Goal: Information Seeking & Learning: Learn about a topic

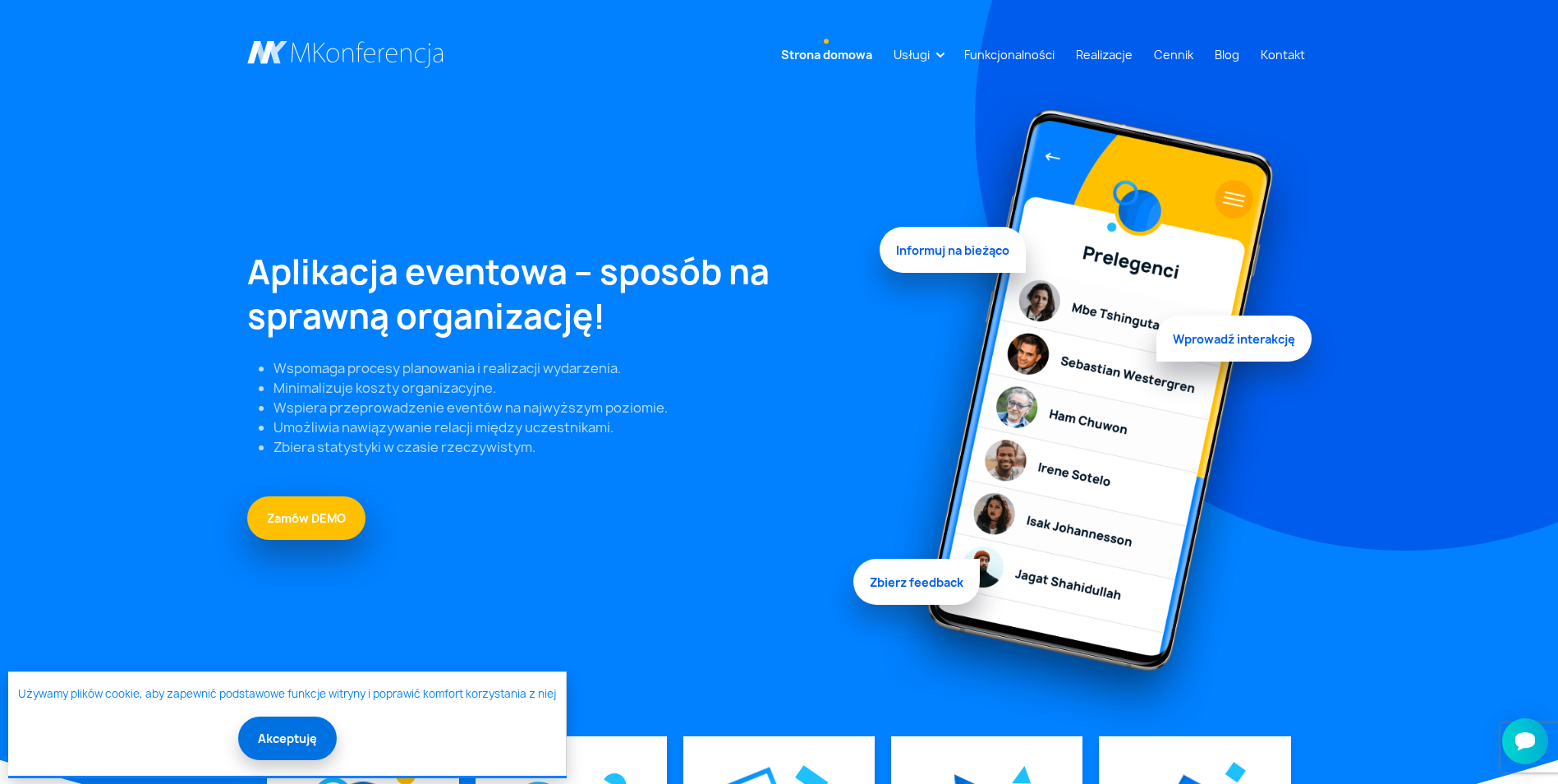
click at [285, 742] on button "Akceptuję" at bounding box center [287, 738] width 99 height 44
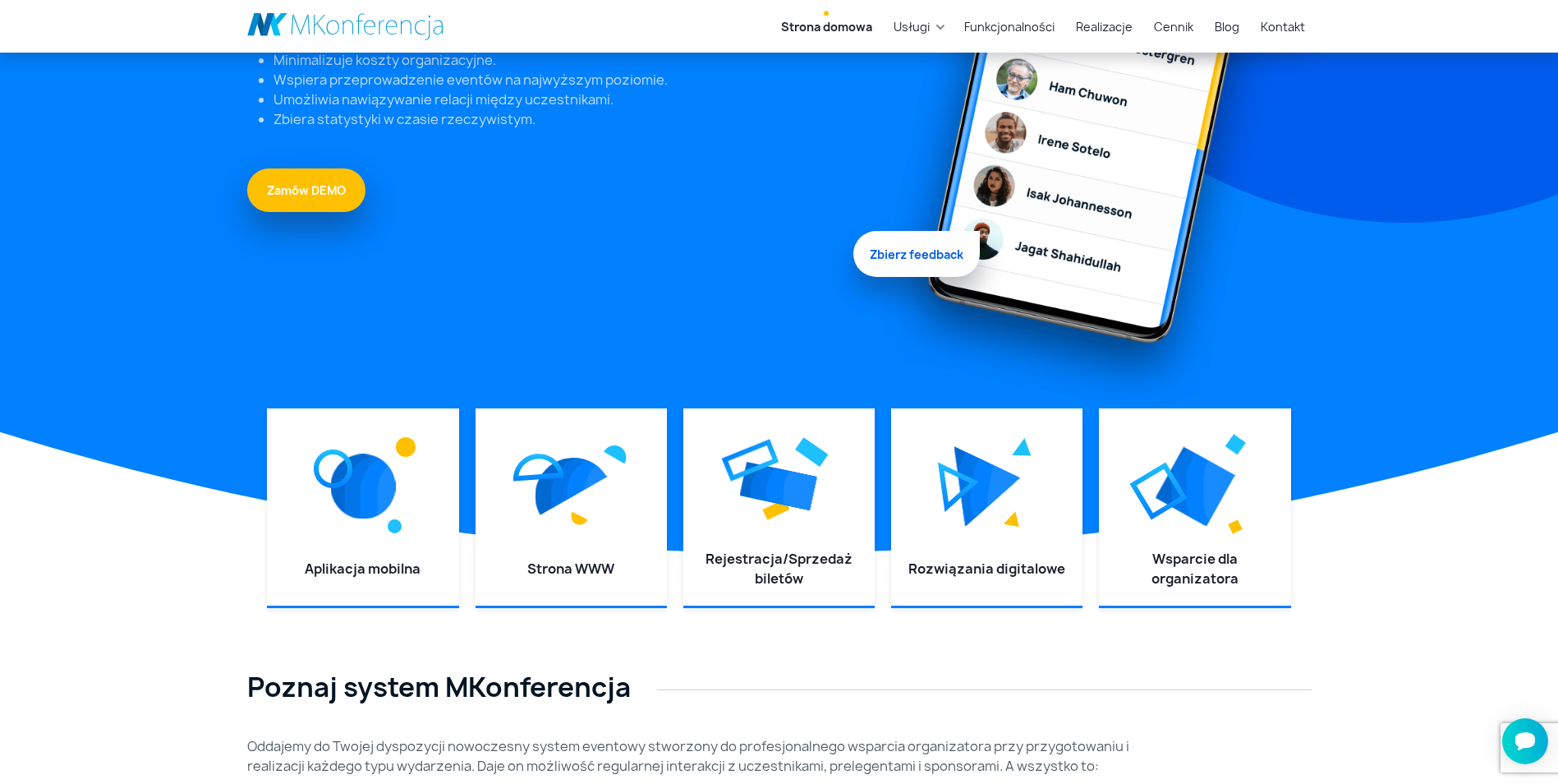
scroll to position [411, 0]
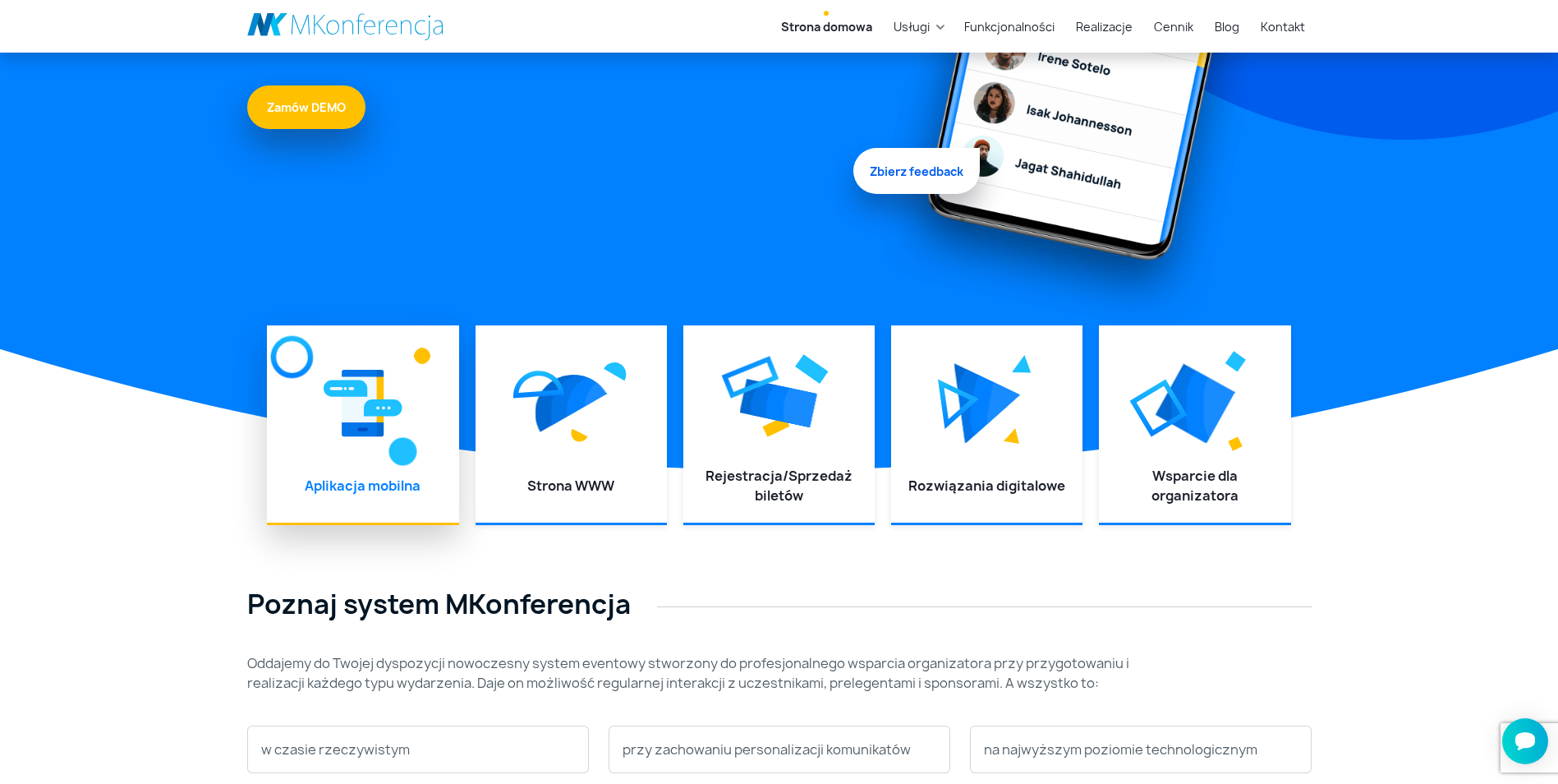
click at [372, 490] on link "Aplikacja mobilna" at bounding box center [362, 485] width 116 height 18
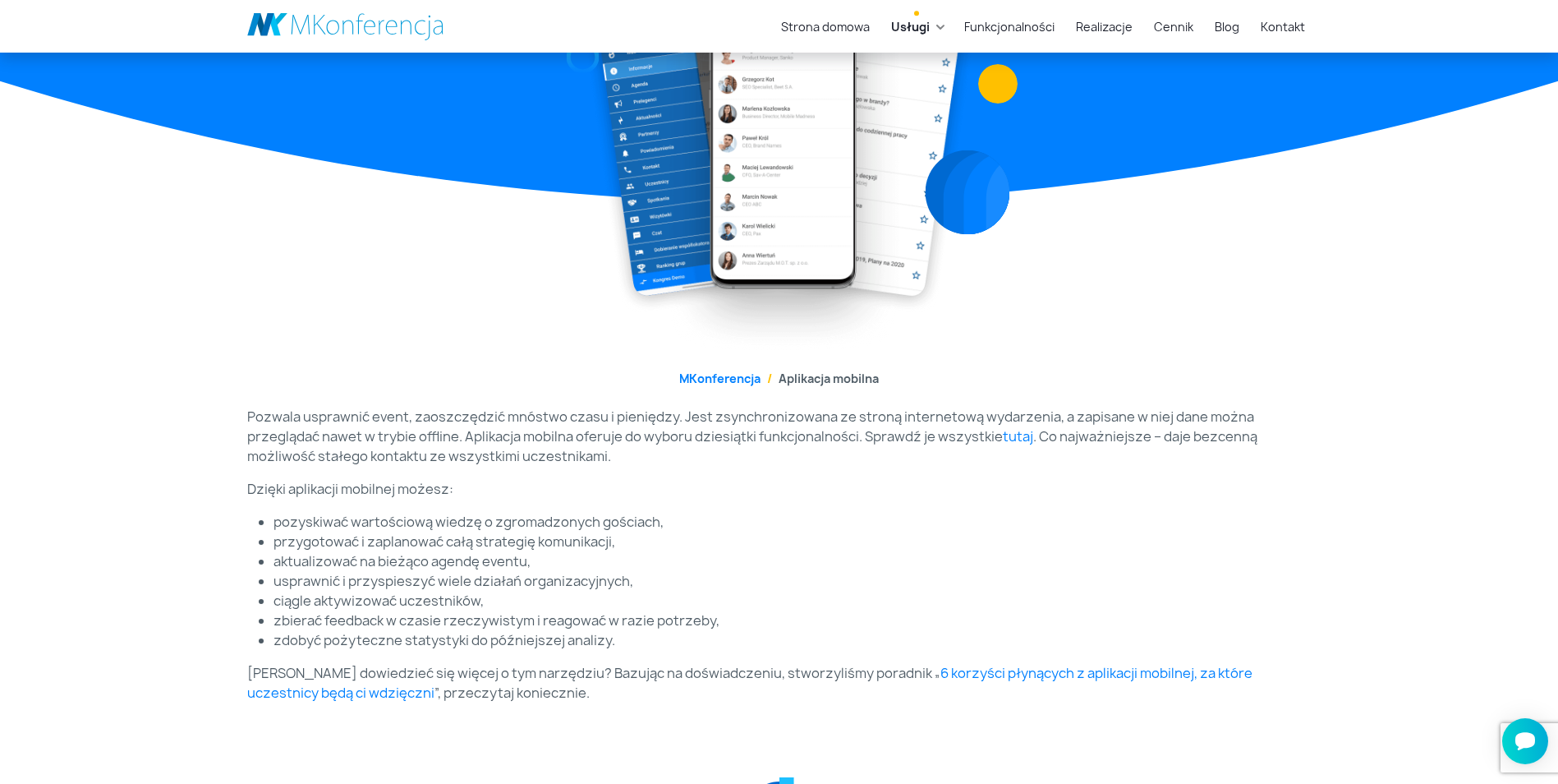
scroll to position [247, 0]
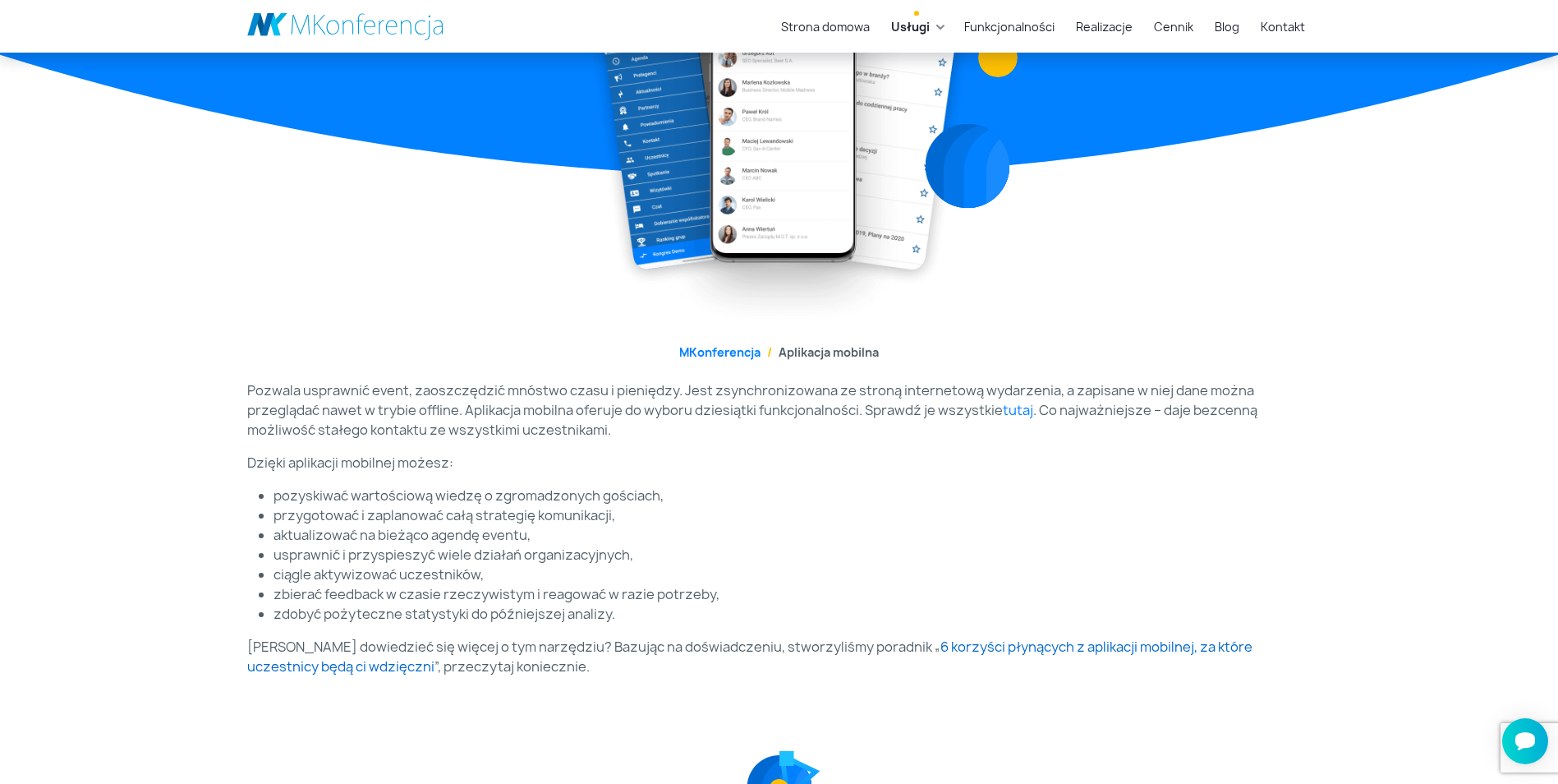
click at [293, 672] on link "6 korzyści płynących z aplikacji mobilnej, za które uczestnicy będą ci wdzięczni" at bounding box center [750, 656] width 1005 height 38
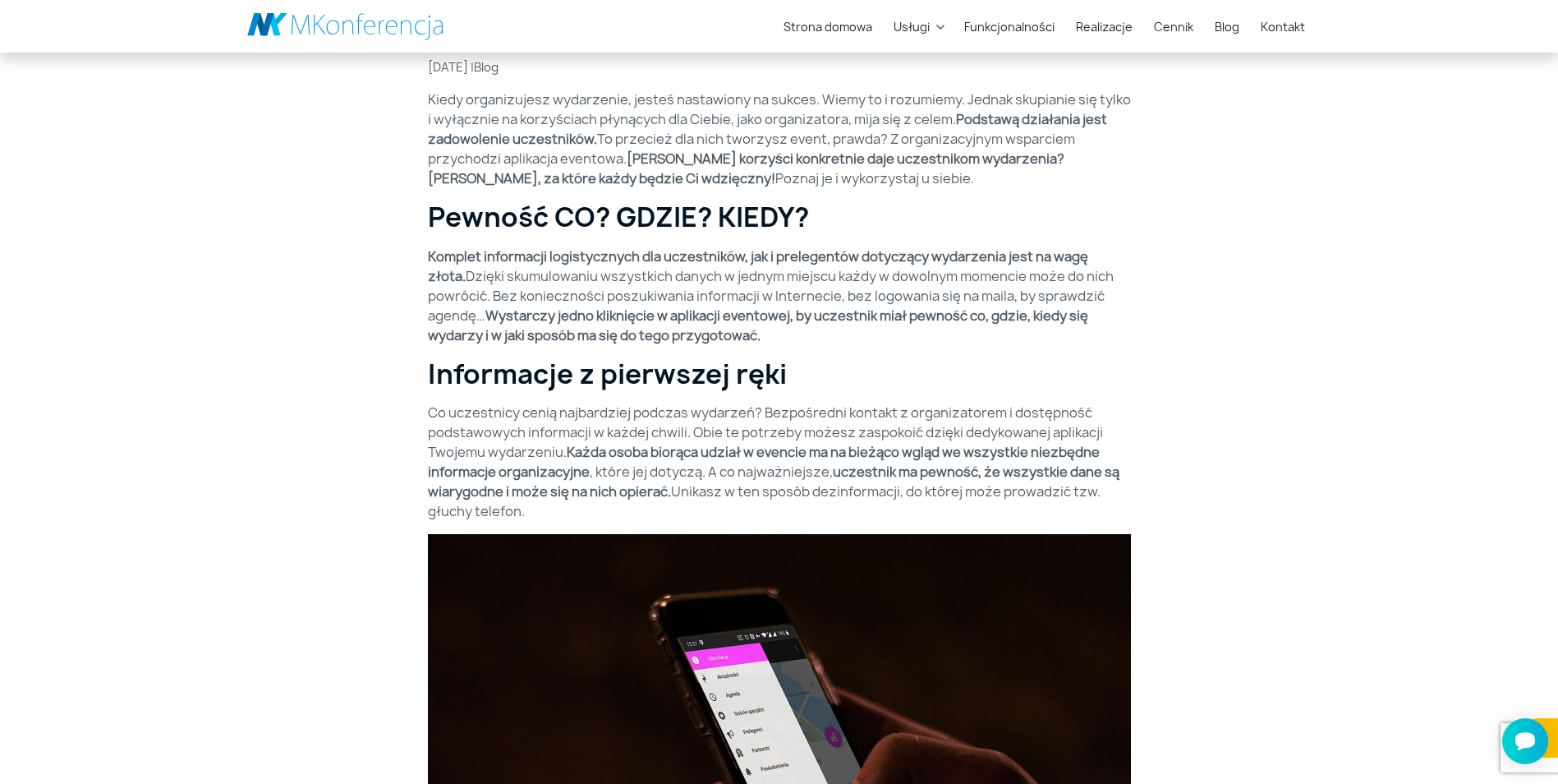
scroll to position [493, 0]
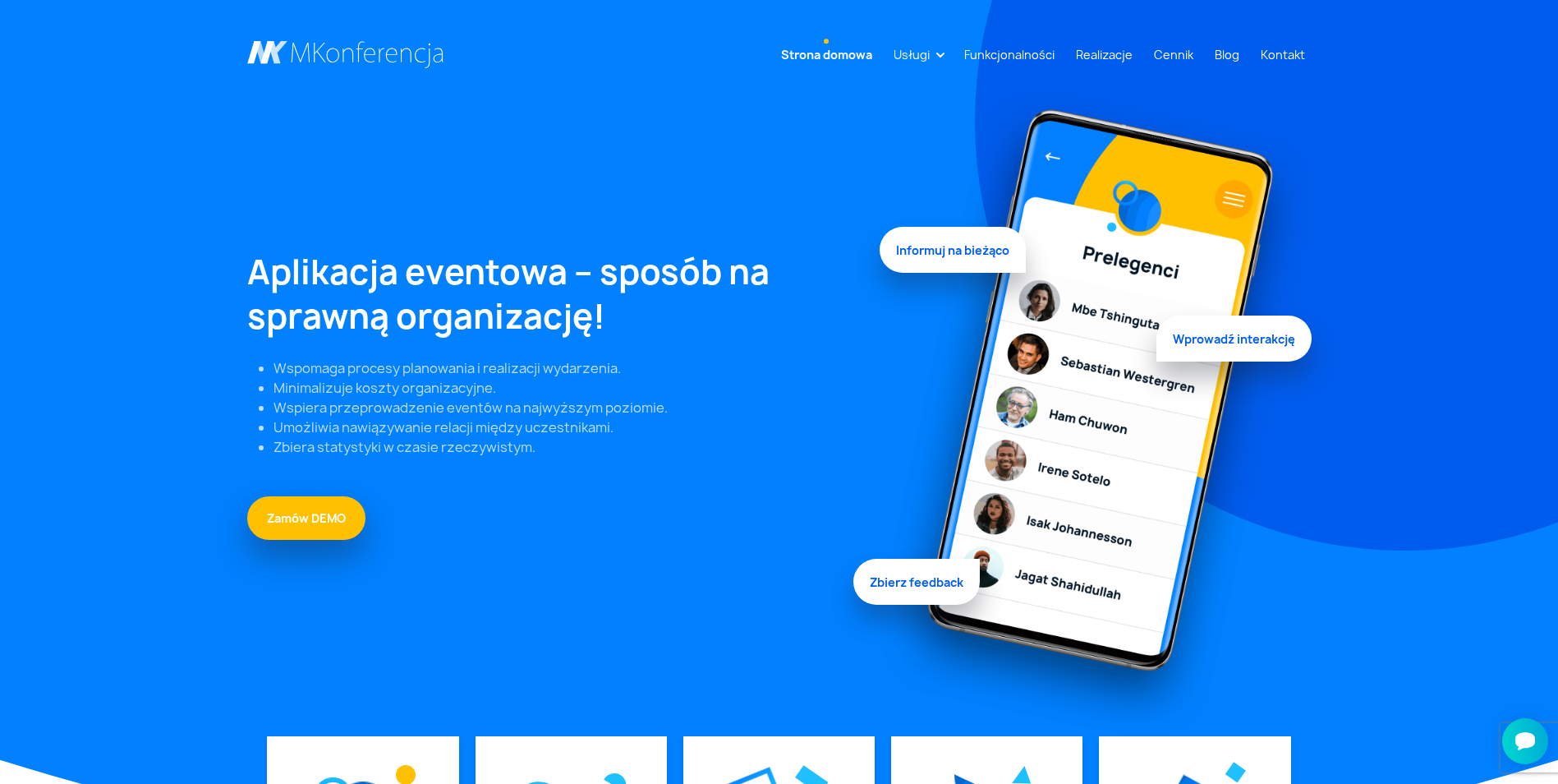
click at [839, 54] on link "Strona domowa" at bounding box center [826, 55] width 104 height 30
click at [1020, 54] on link "Funkcjonalności" at bounding box center [1010, 55] width 104 height 30
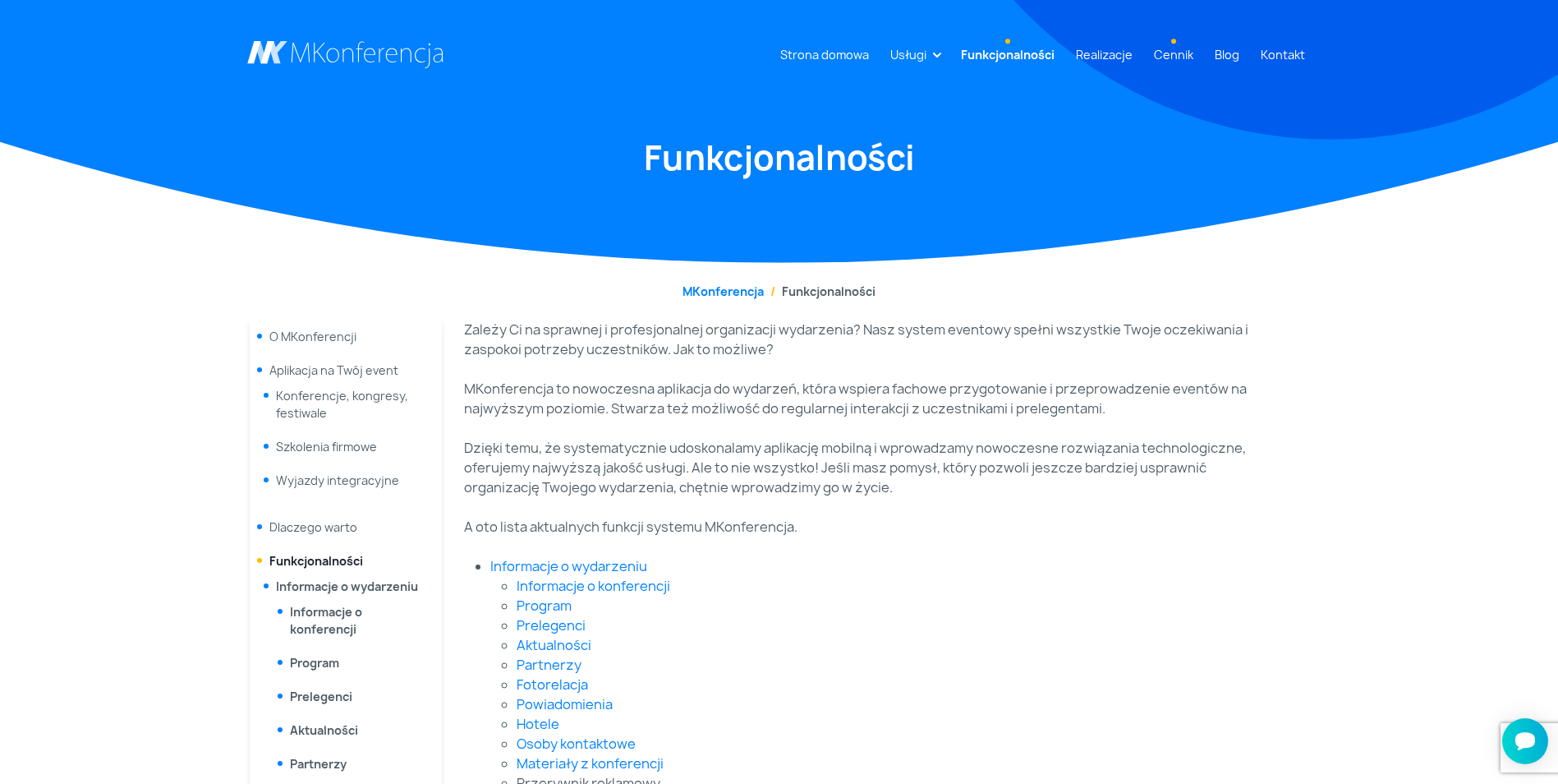
click at [1175, 52] on link "Cennik" at bounding box center [1174, 55] width 52 height 30
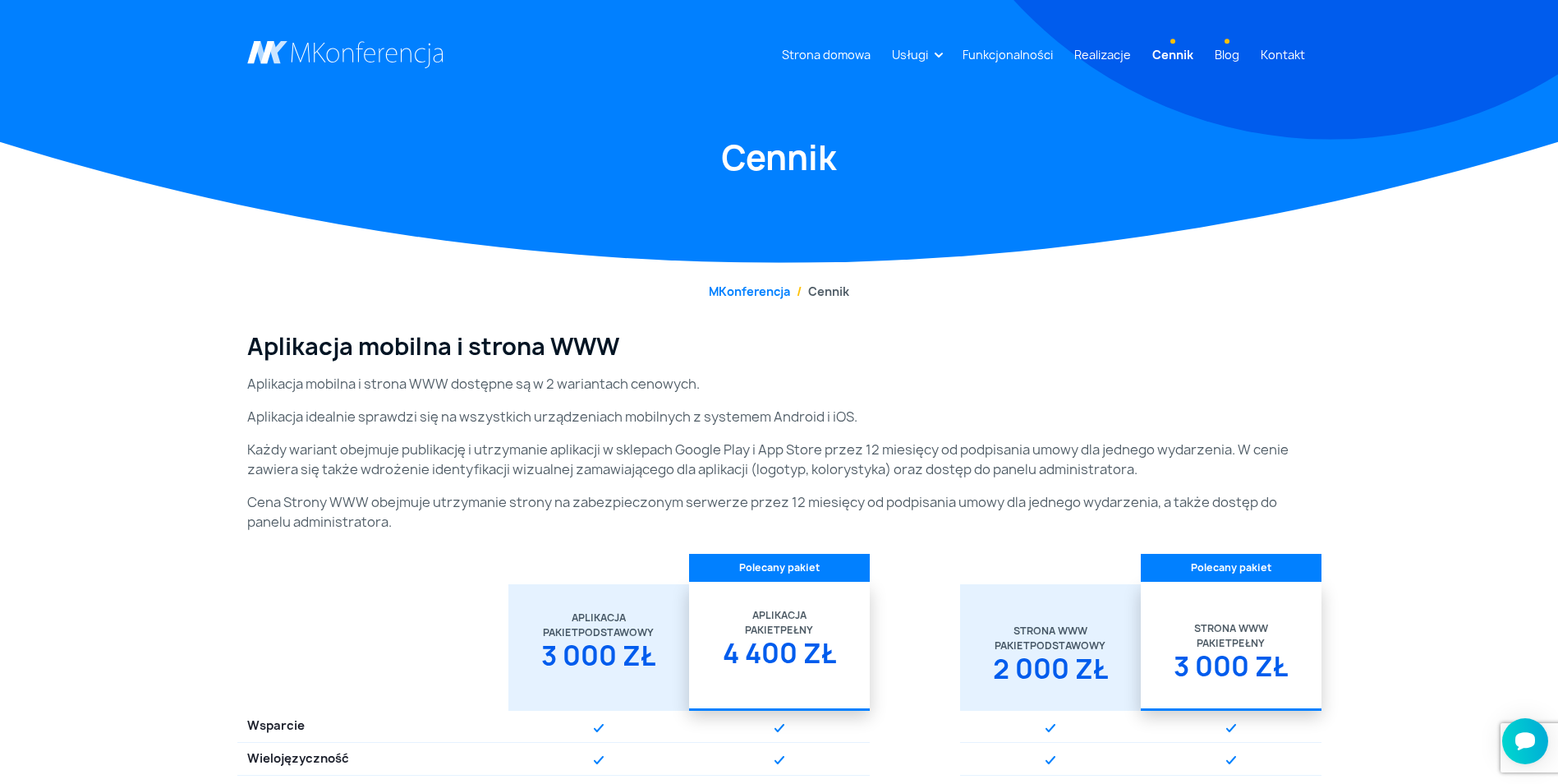
click at [1235, 54] on link "Blog" at bounding box center [1227, 55] width 38 height 30
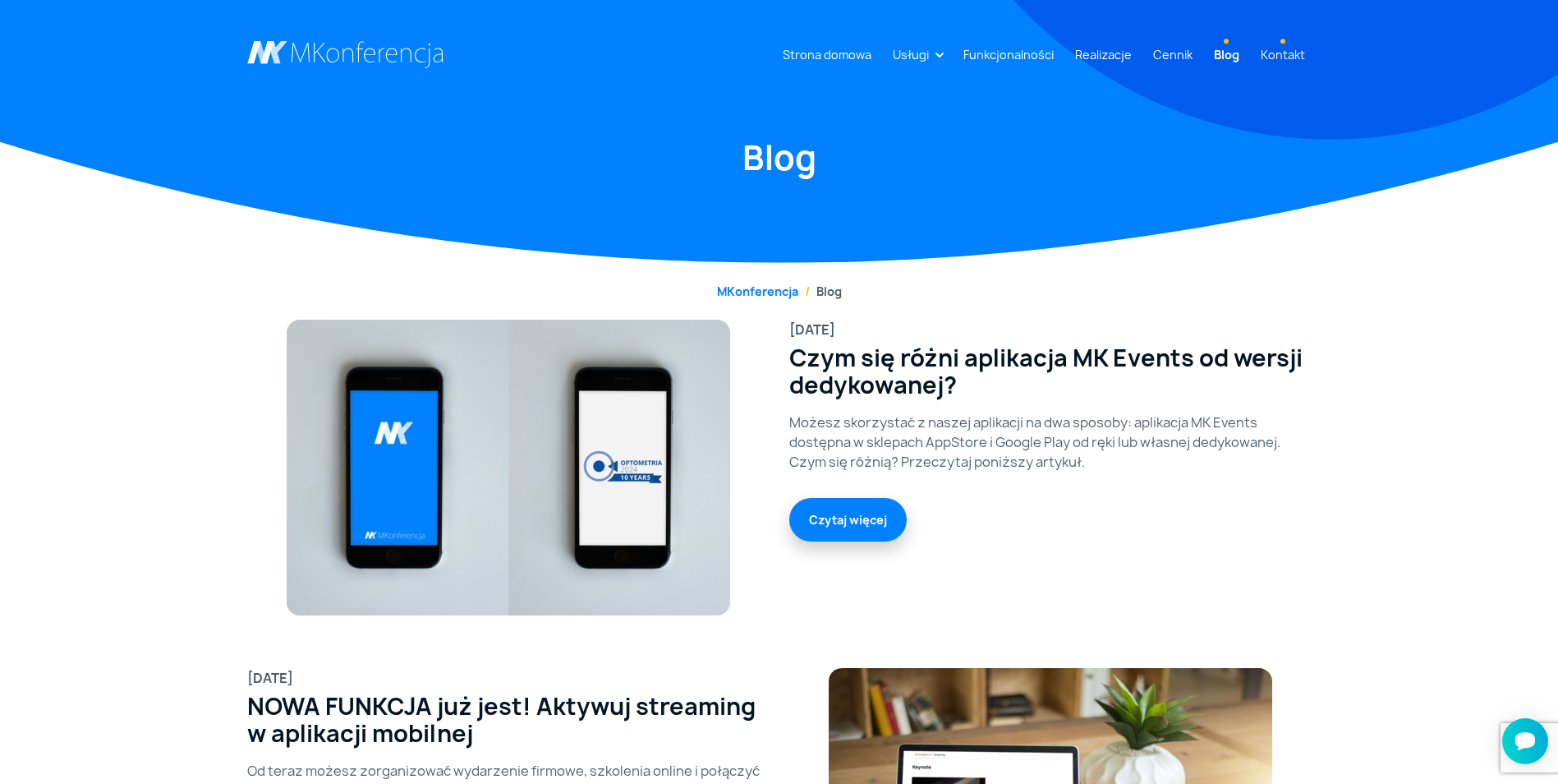
click at [1276, 59] on link "Kontakt" at bounding box center [1283, 55] width 57 height 30
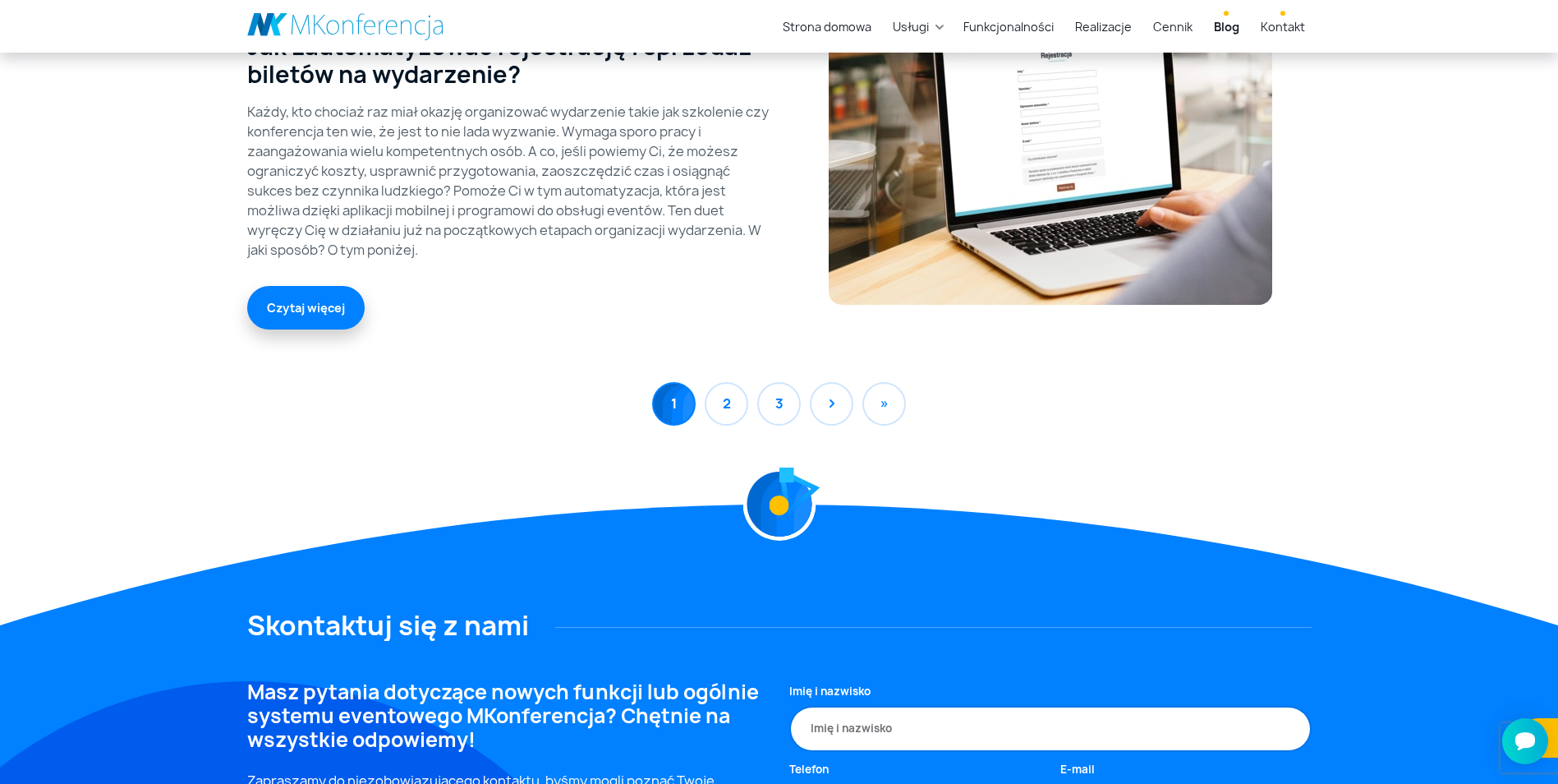
scroll to position [1772, 0]
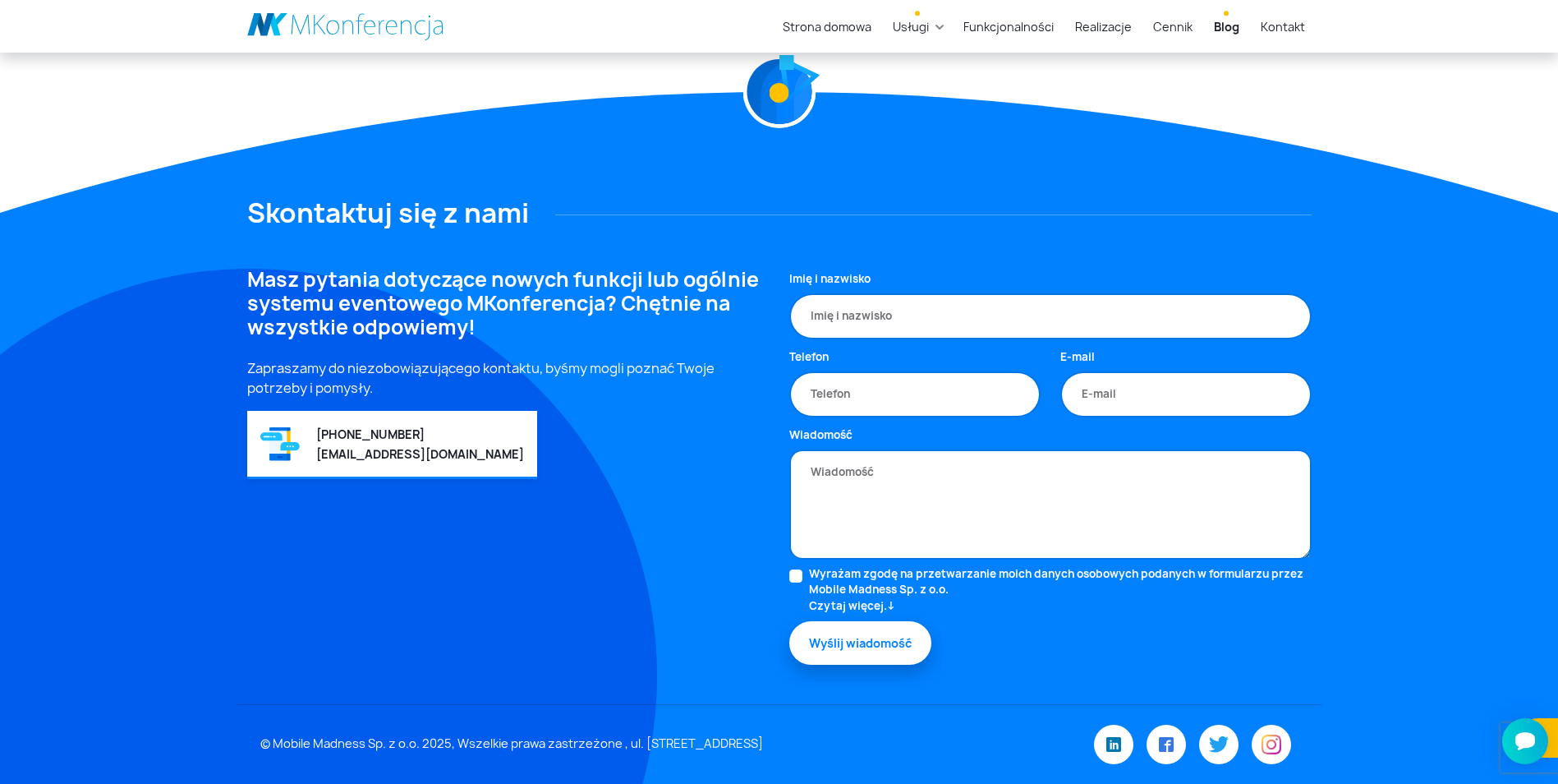
click at [924, 29] on link "Usługi" at bounding box center [911, 27] width 49 height 30
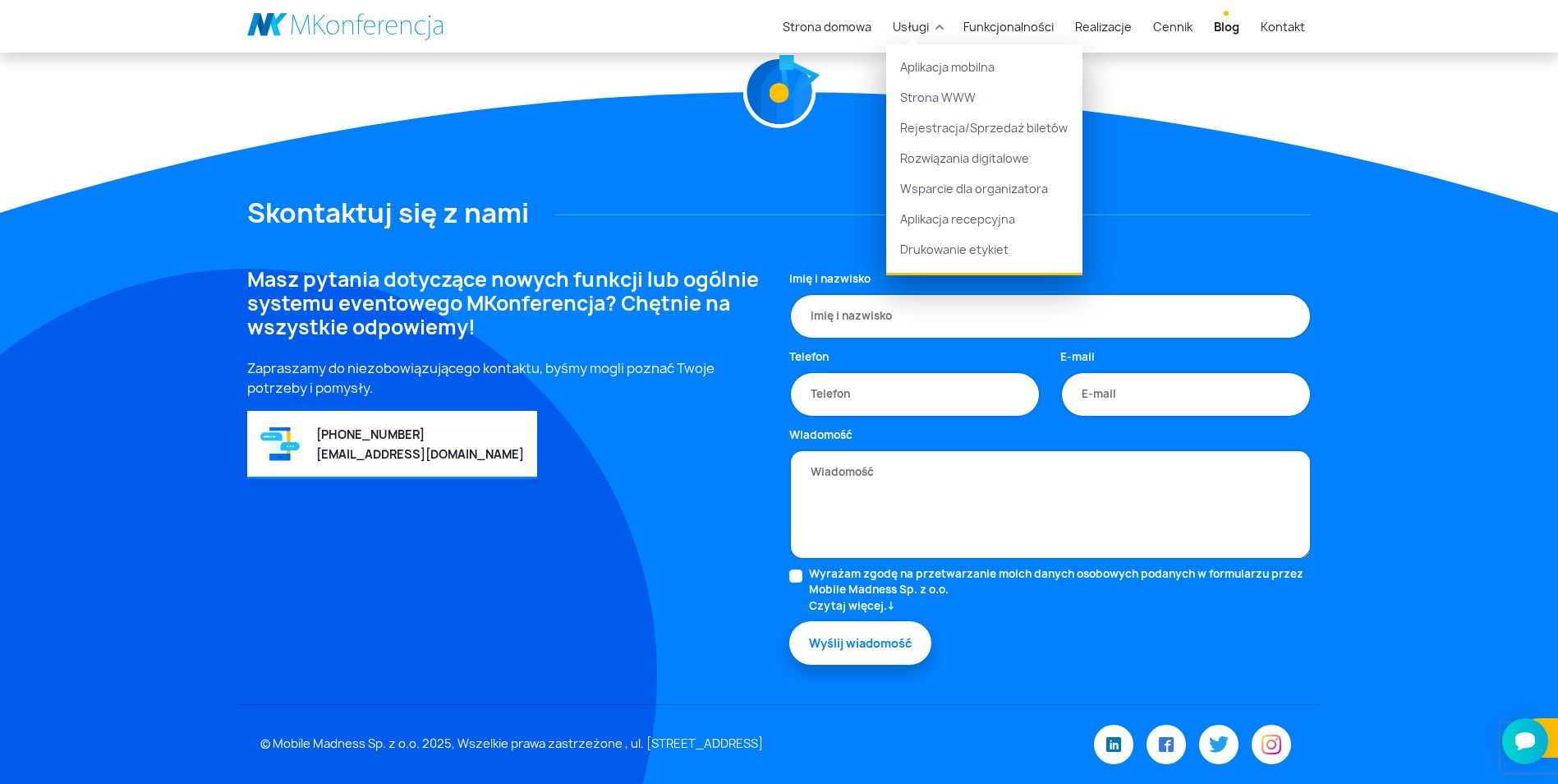
drag, startPoint x: 1386, startPoint y: 182, endPoint x: 1395, endPoint y: 177, distance: 10.3
click at [1386, 182] on footer "Skontaktuj się z nami Masz pytania dotyczące nowych funkcji lub ogólnie systemu…" at bounding box center [779, 438] width 1558 height 692
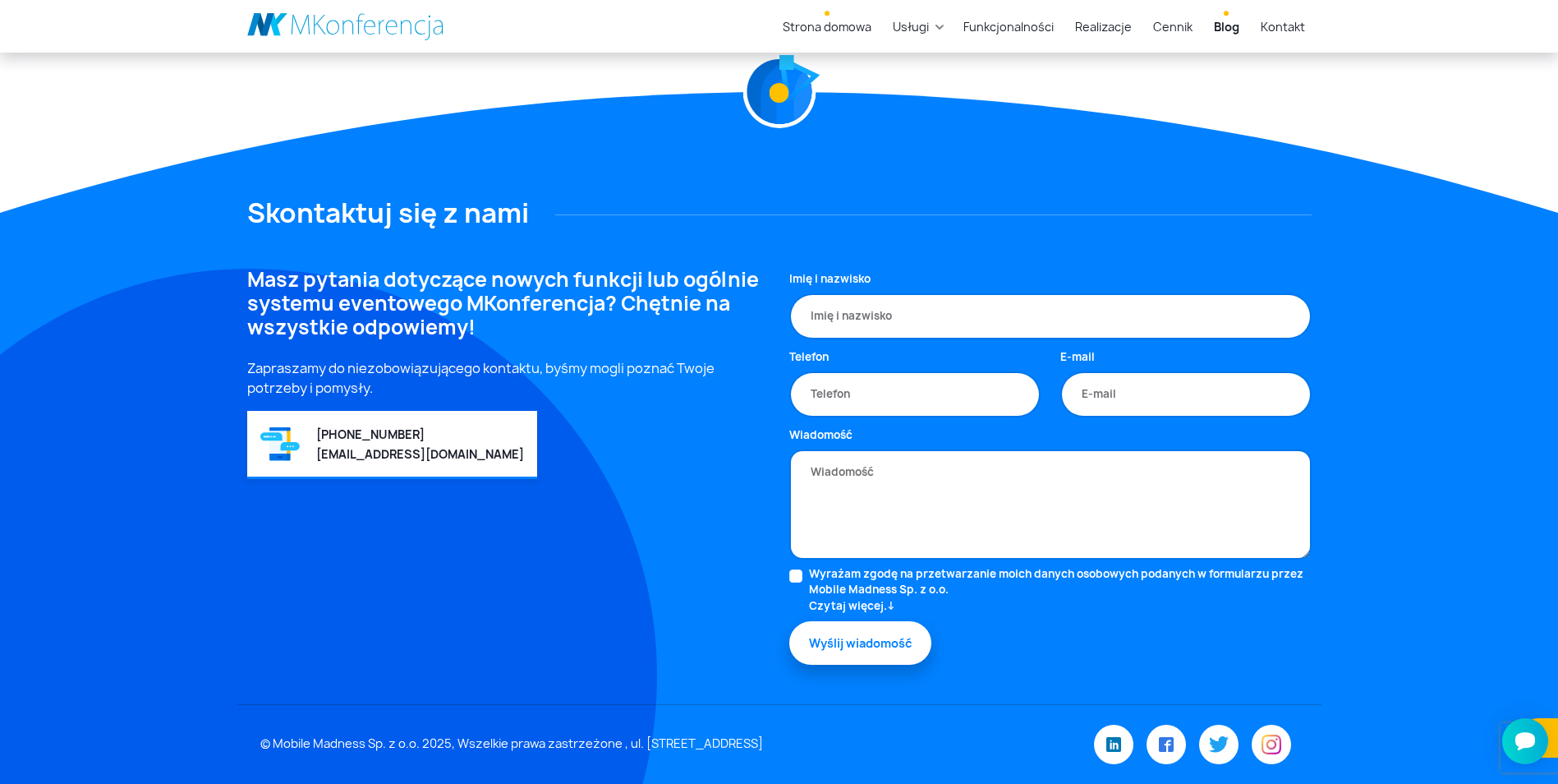
click at [827, 30] on link "Strona domowa" at bounding box center [827, 27] width 102 height 30
